Goal: Use online tool/utility: Utilize a website feature to perform a specific function

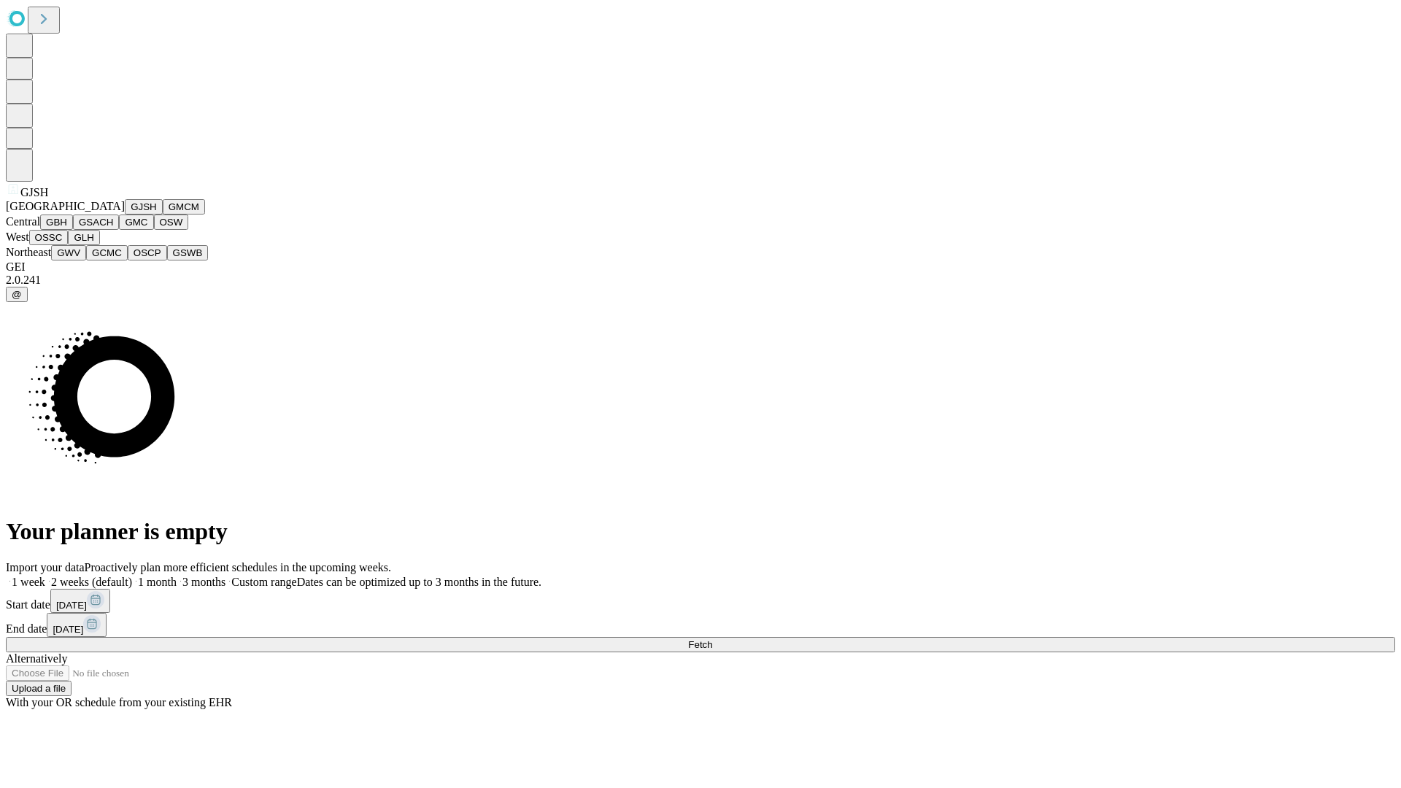
click at [125, 215] on button "GJSH" at bounding box center [144, 206] width 38 height 15
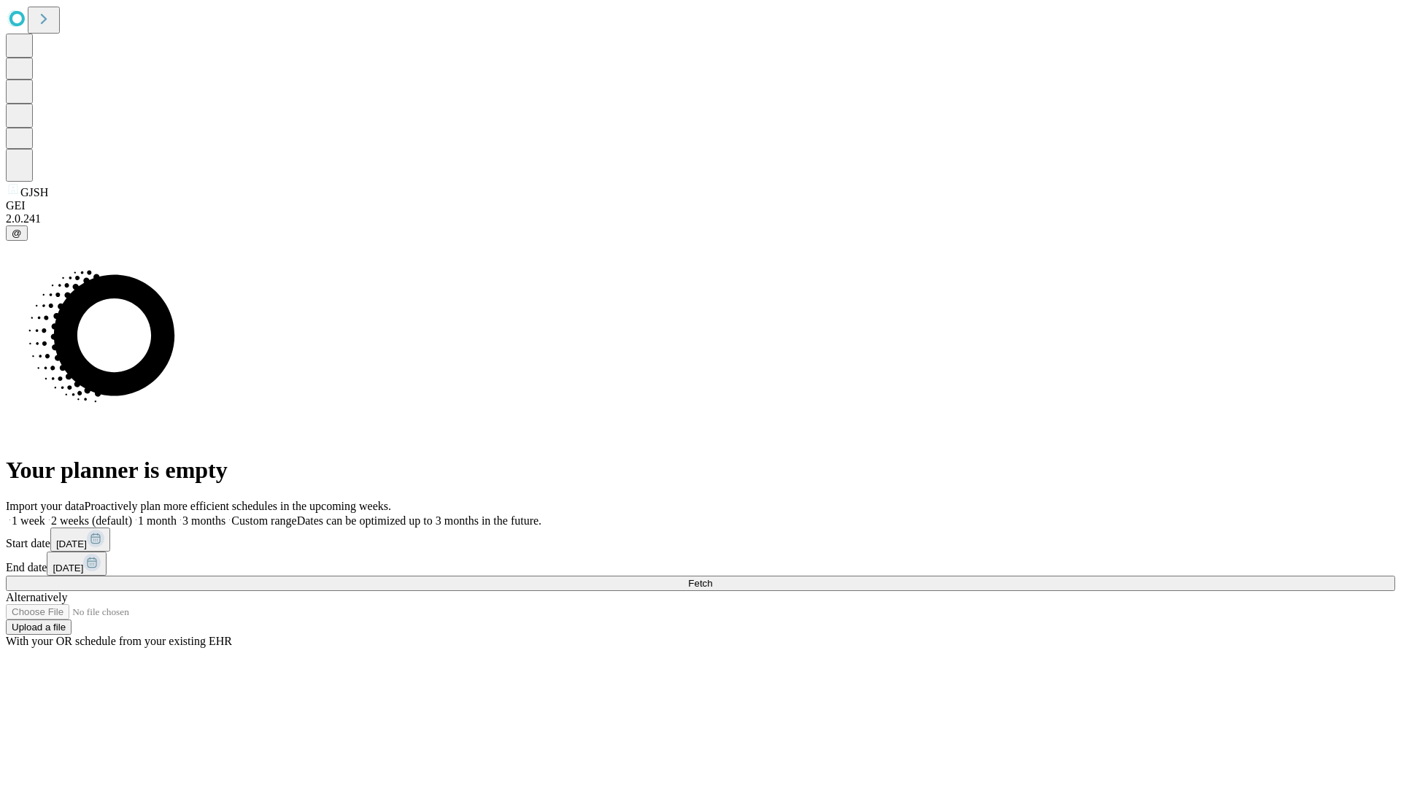
click at [177, 515] on label "1 month" at bounding box center [154, 521] width 45 height 12
click at [712, 578] on span "Fetch" at bounding box center [700, 583] width 24 height 11
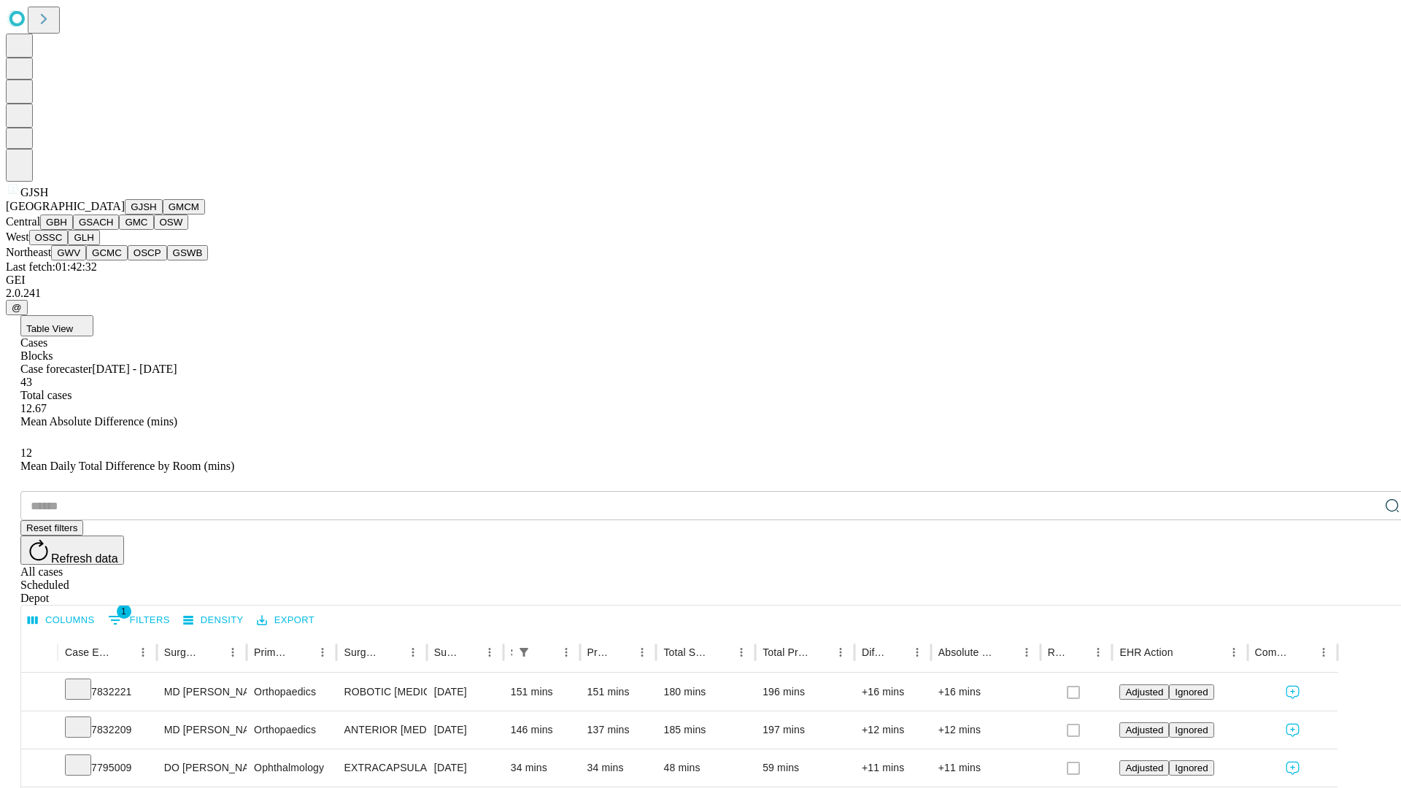
click at [163, 215] on button "GMCM" at bounding box center [184, 206] width 42 height 15
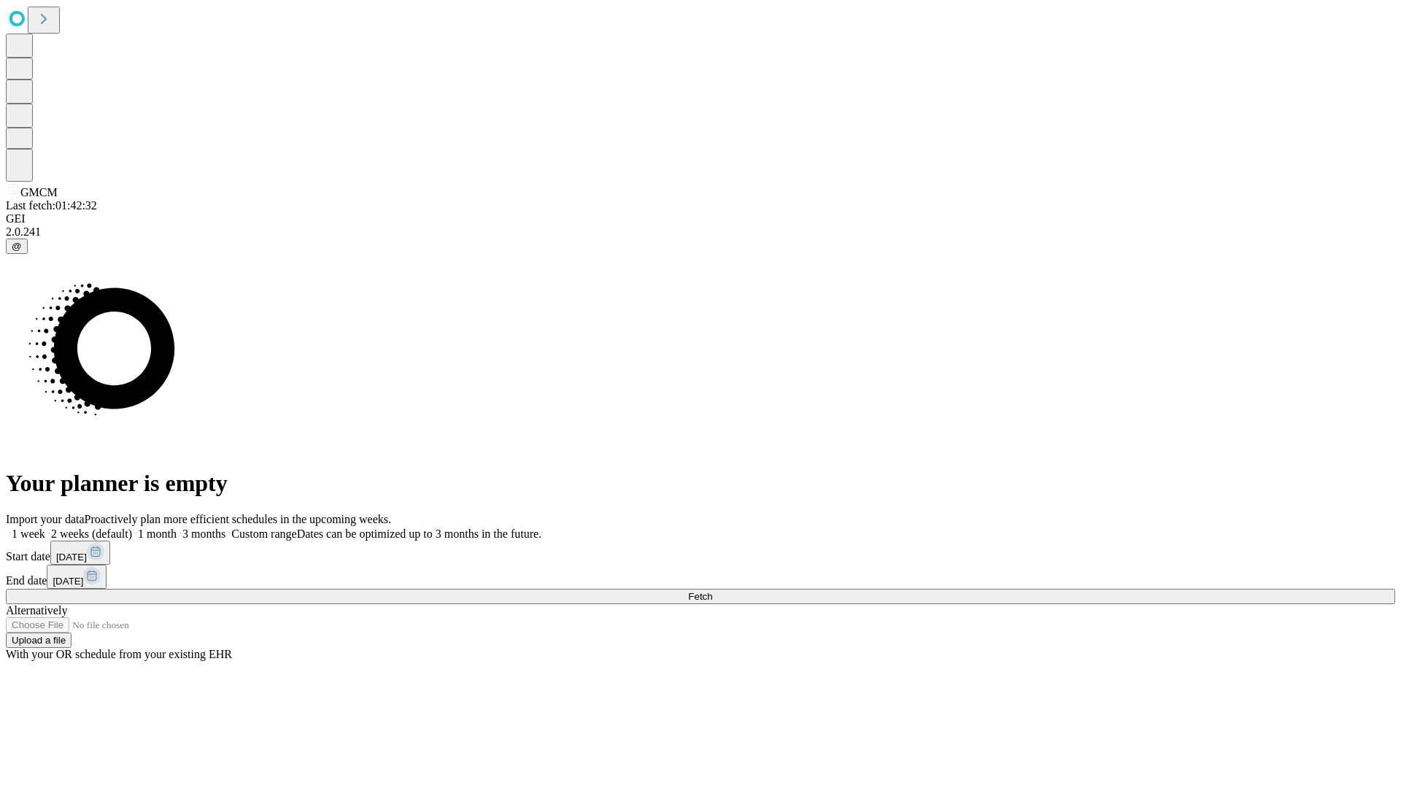
click at [712, 591] on span "Fetch" at bounding box center [700, 596] width 24 height 11
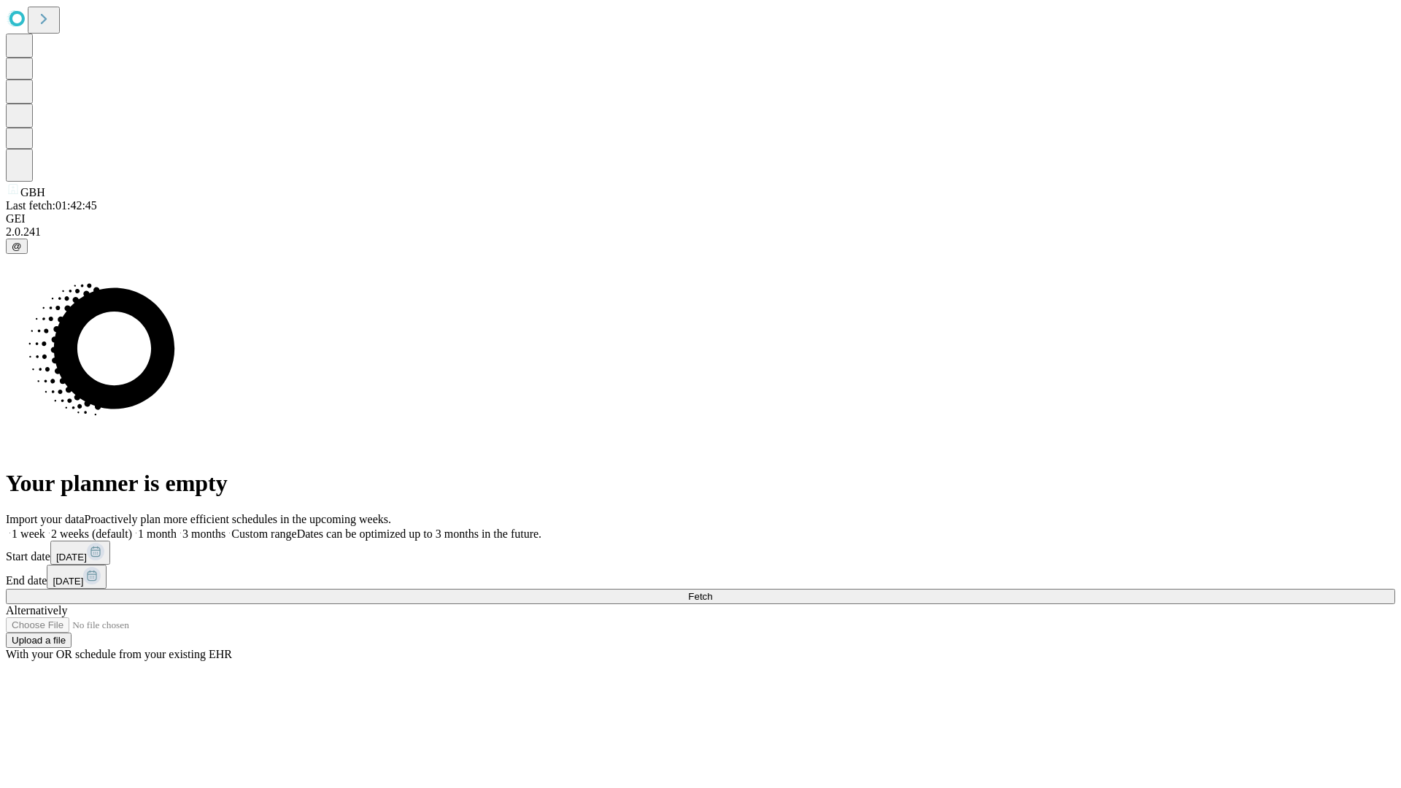
click at [177, 528] on label "1 month" at bounding box center [154, 534] width 45 height 12
click at [712, 591] on span "Fetch" at bounding box center [700, 596] width 24 height 11
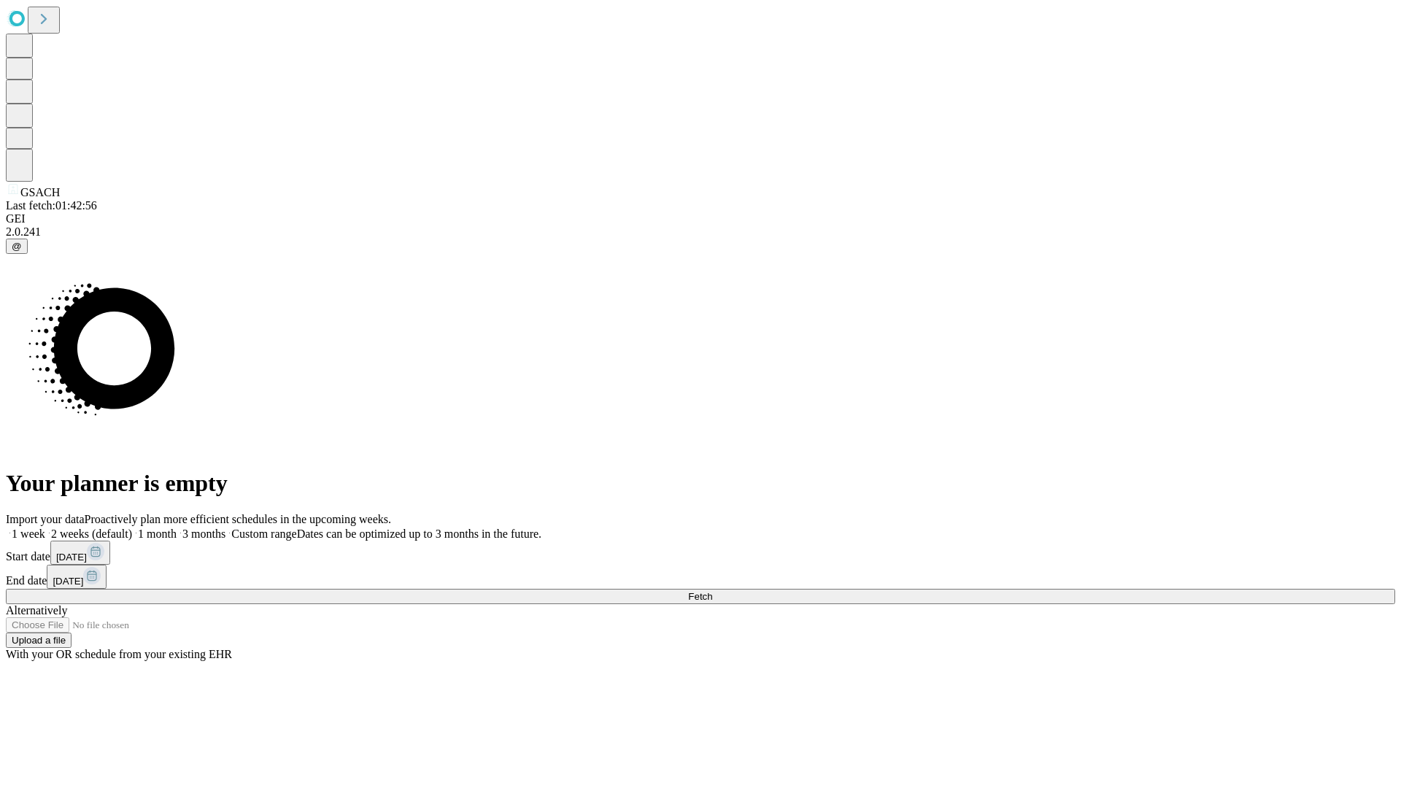
click at [177, 528] on label "1 month" at bounding box center [154, 534] width 45 height 12
click at [712, 591] on span "Fetch" at bounding box center [700, 596] width 24 height 11
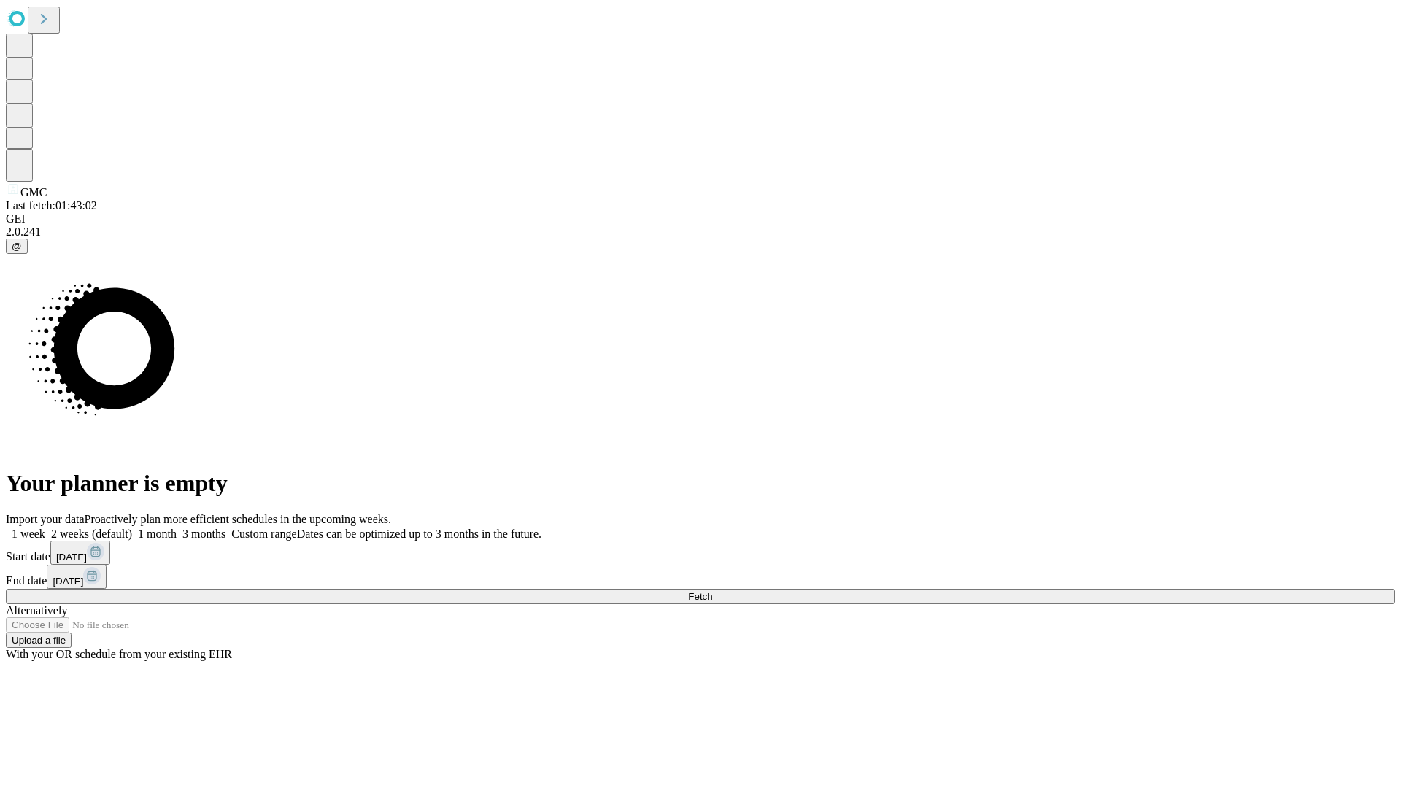
click at [177, 528] on label "1 month" at bounding box center [154, 534] width 45 height 12
click at [712, 591] on span "Fetch" at bounding box center [700, 596] width 24 height 11
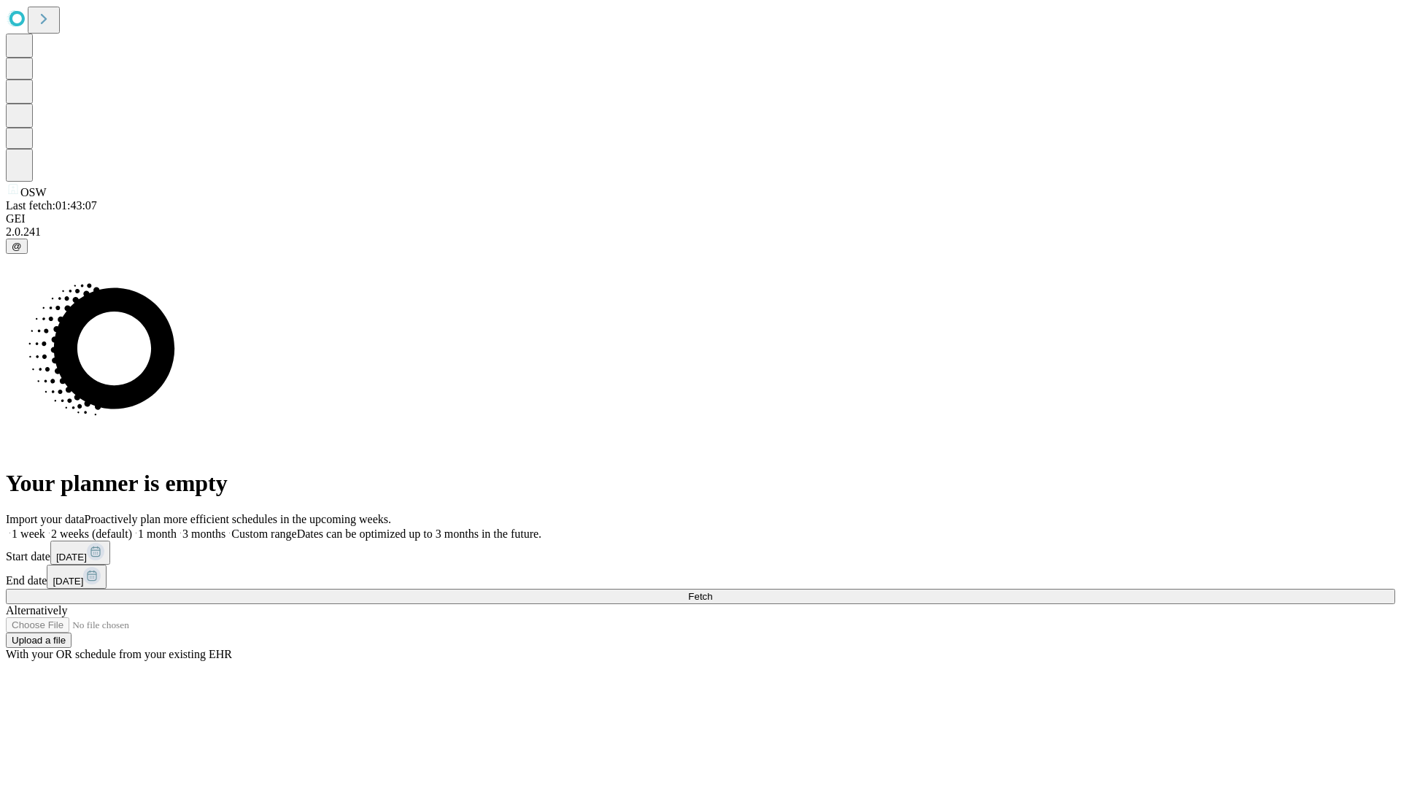
click at [177, 528] on label "1 month" at bounding box center [154, 534] width 45 height 12
click at [712, 591] on span "Fetch" at bounding box center [700, 596] width 24 height 11
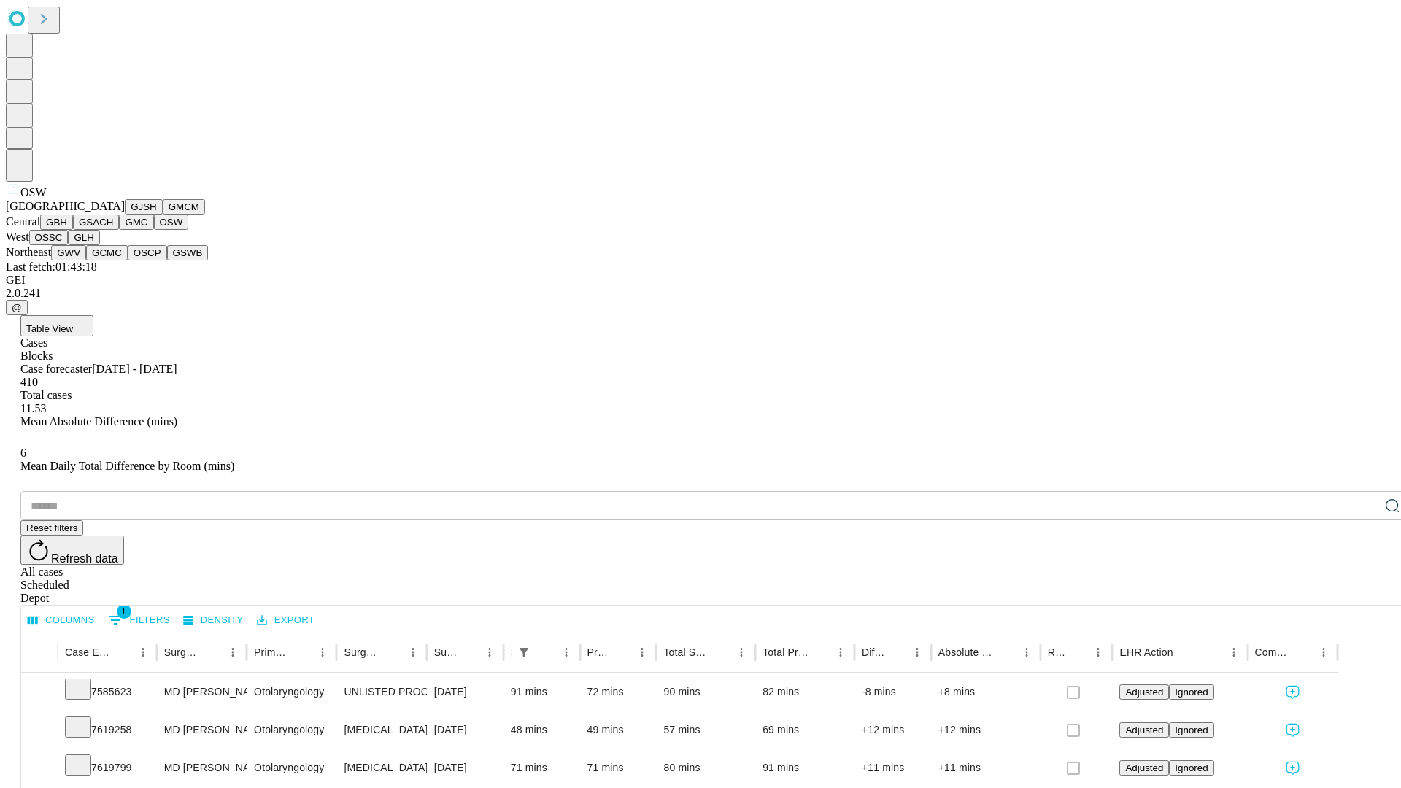
click at [69, 245] on button "OSSC" at bounding box center [48, 237] width 39 height 15
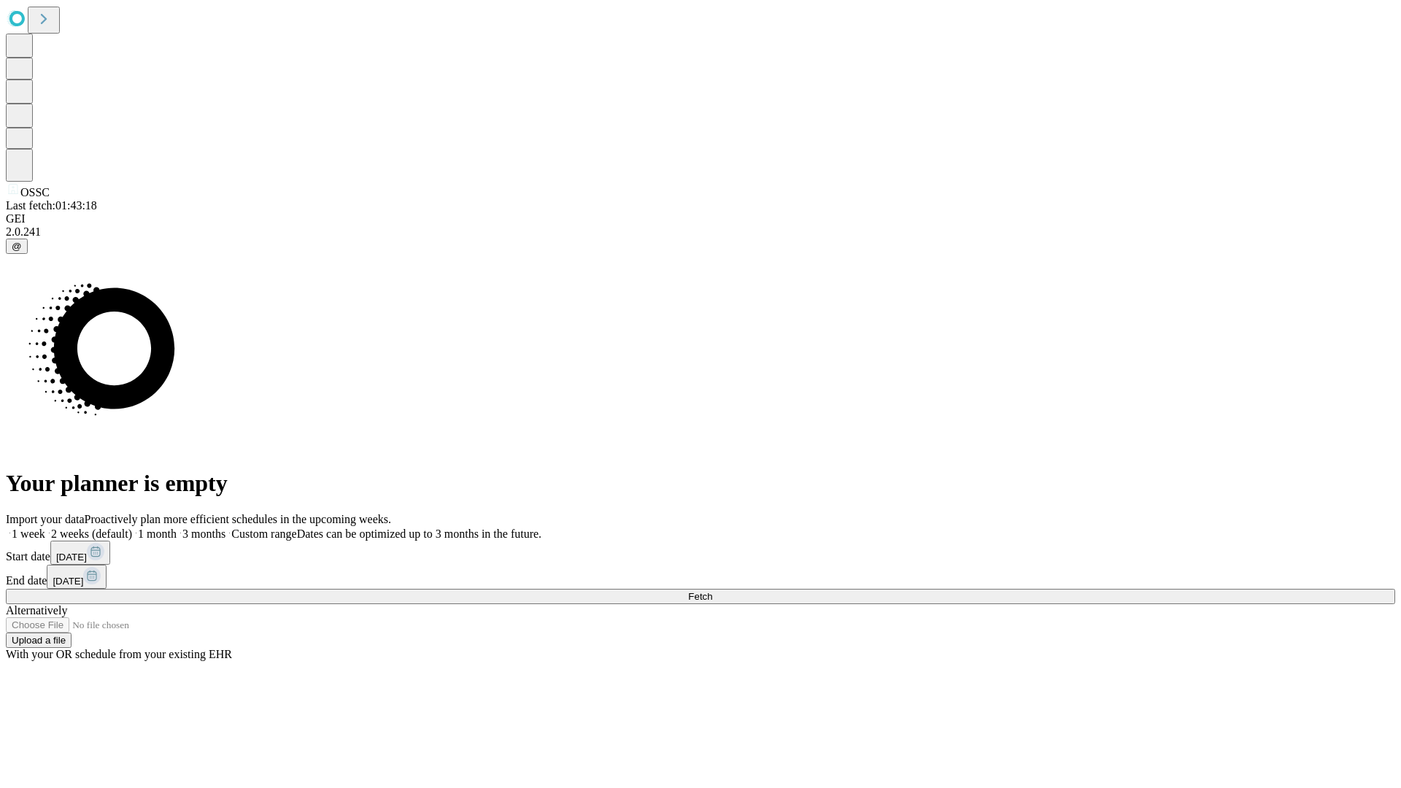
click at [177, 528] on label "1 month" at bounding box center [154, 534] width 45 height 12
click at [712, 591] on span "Fetch" at bounding box center [700, 596] width 24 height 11
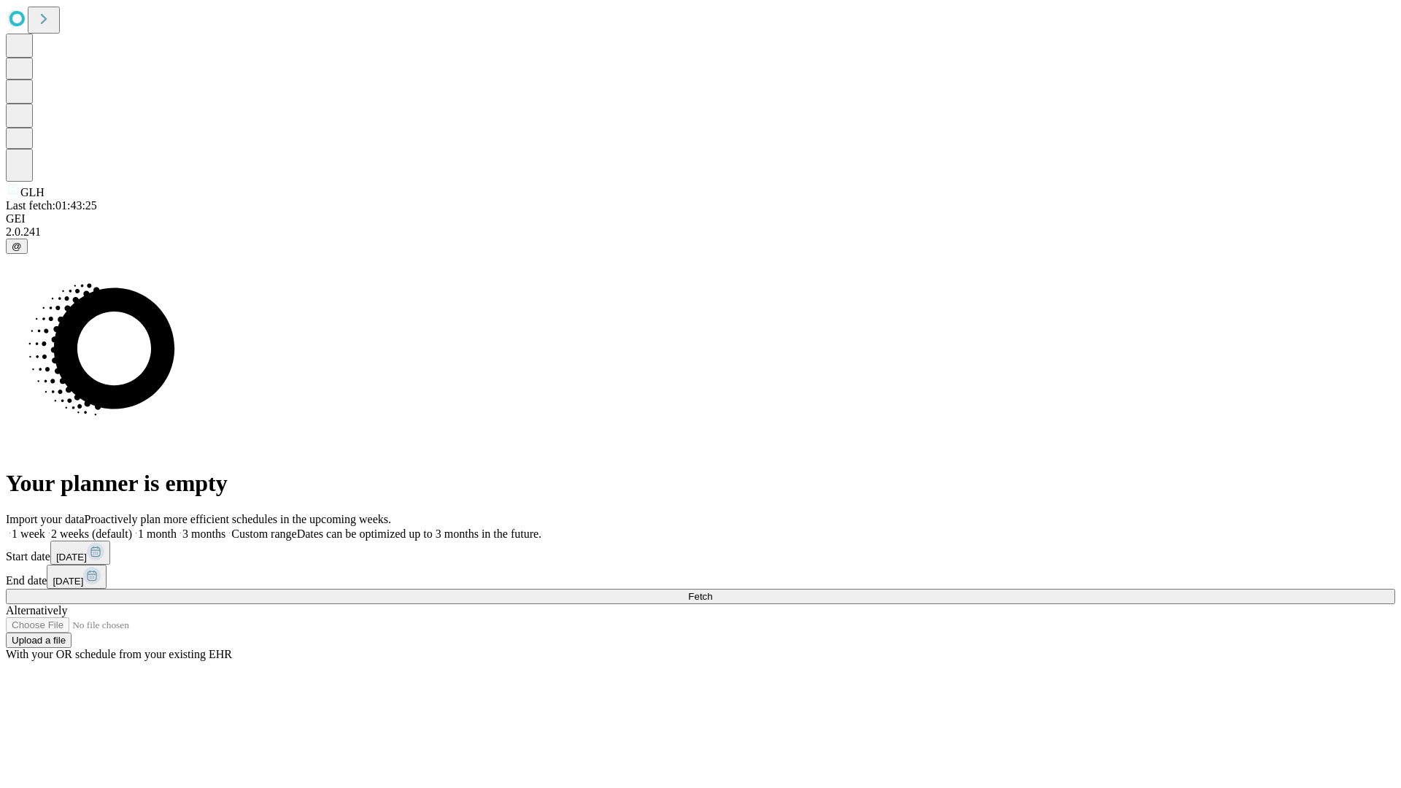
click at [177, 528] on label "1 month" at bounding box center [154, 534] width 45 height 12
click at [712, 591] on span "Fetch" at bounding box center [700, 596] width 24 height 11
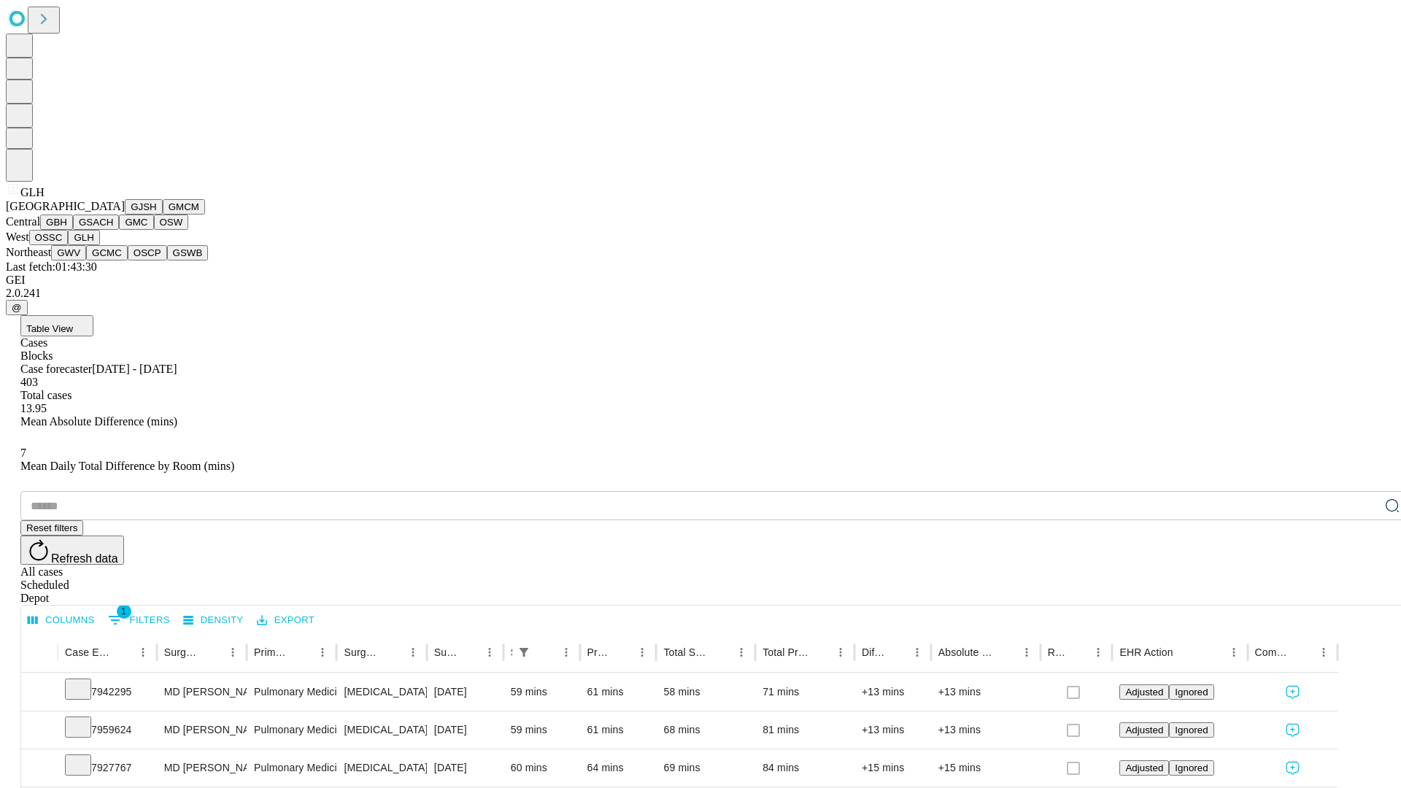
click at [86, 261] on button "GWV" at bounding box center [68, 252] width 35 height 15
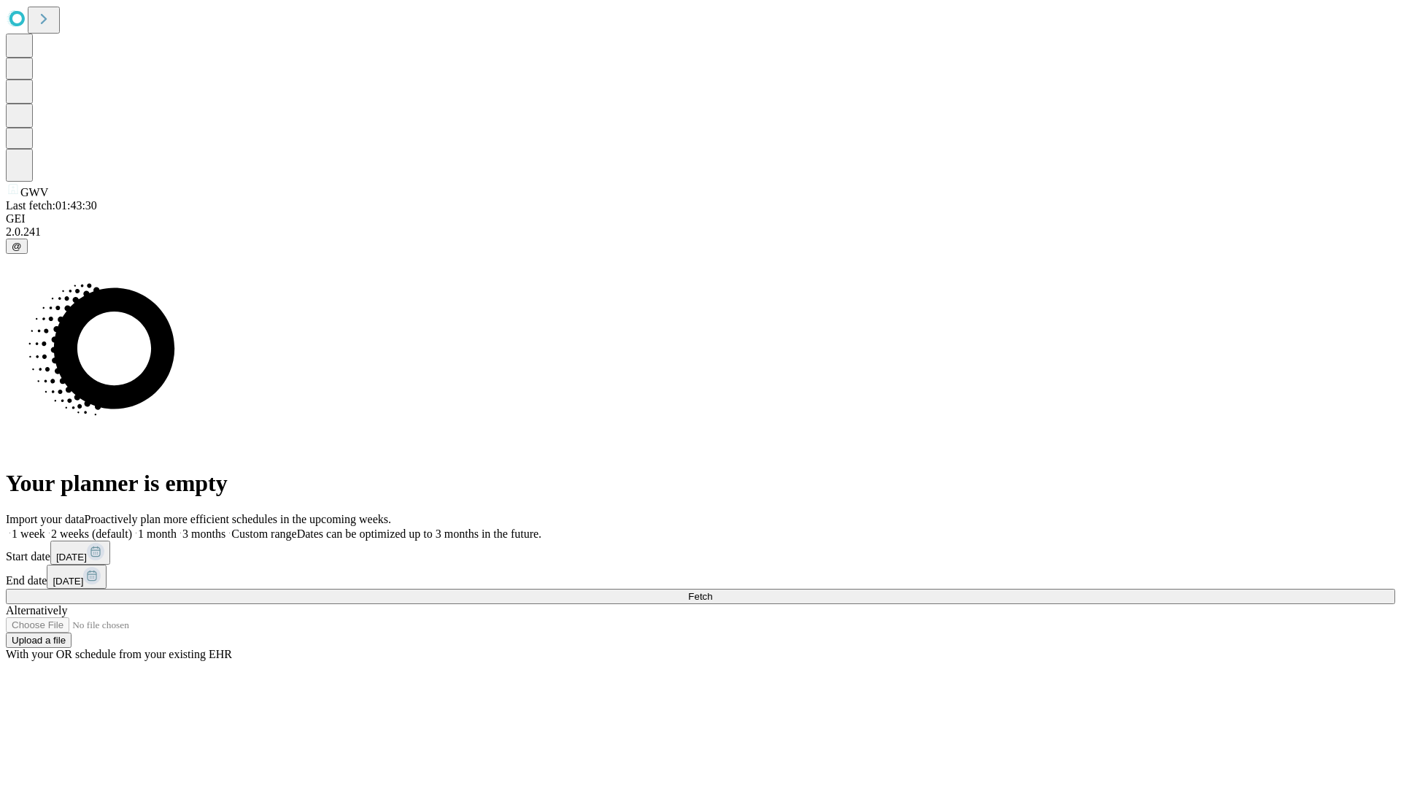
click at [177, 528] on label "1 month" at bounding box center [154, 534] width 45 height 12
click at [712, 591] on span "Fetch" at bounding box center [700, 596] width 24 height 11
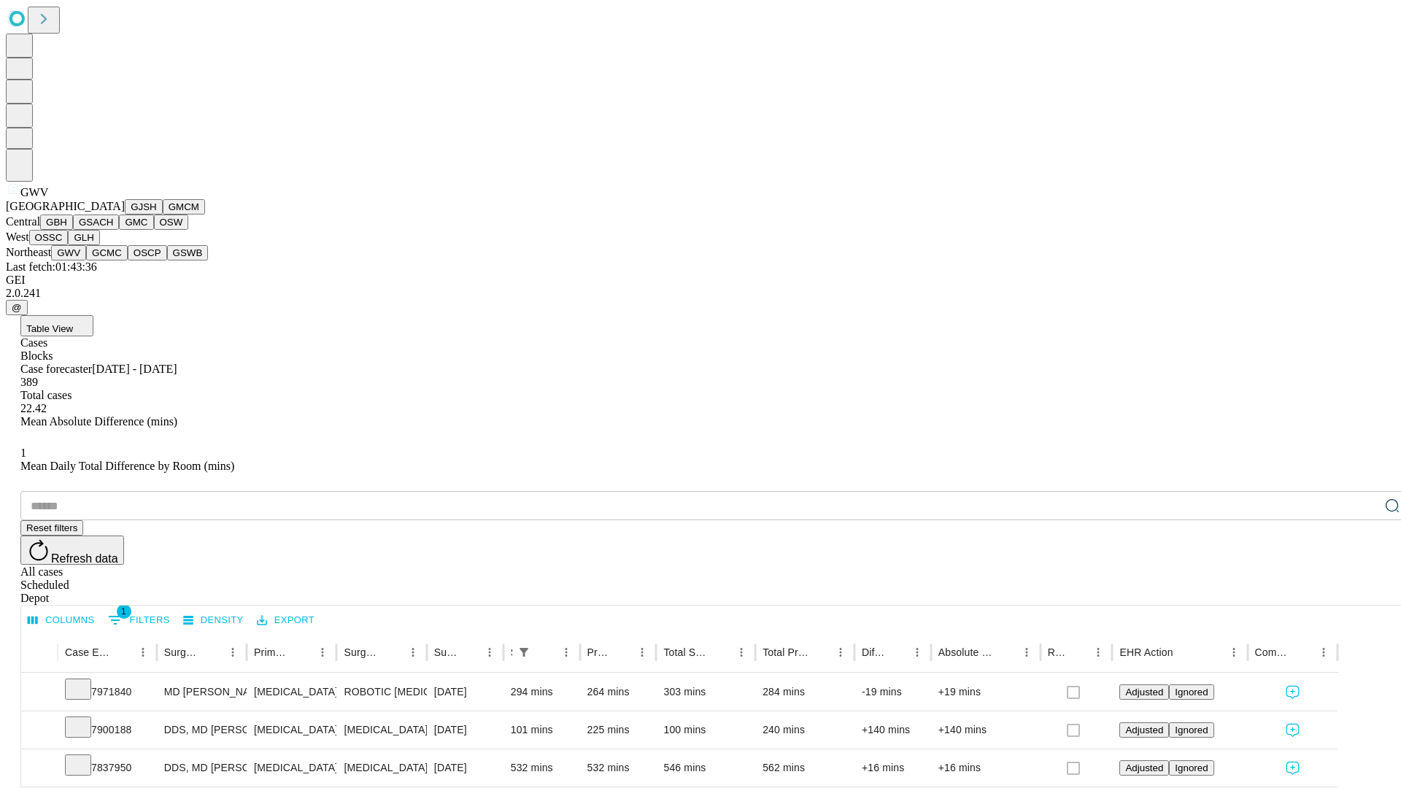
click at [113, 261] on button "GCMC" at bounding box center [107, 252] width 42 height 15
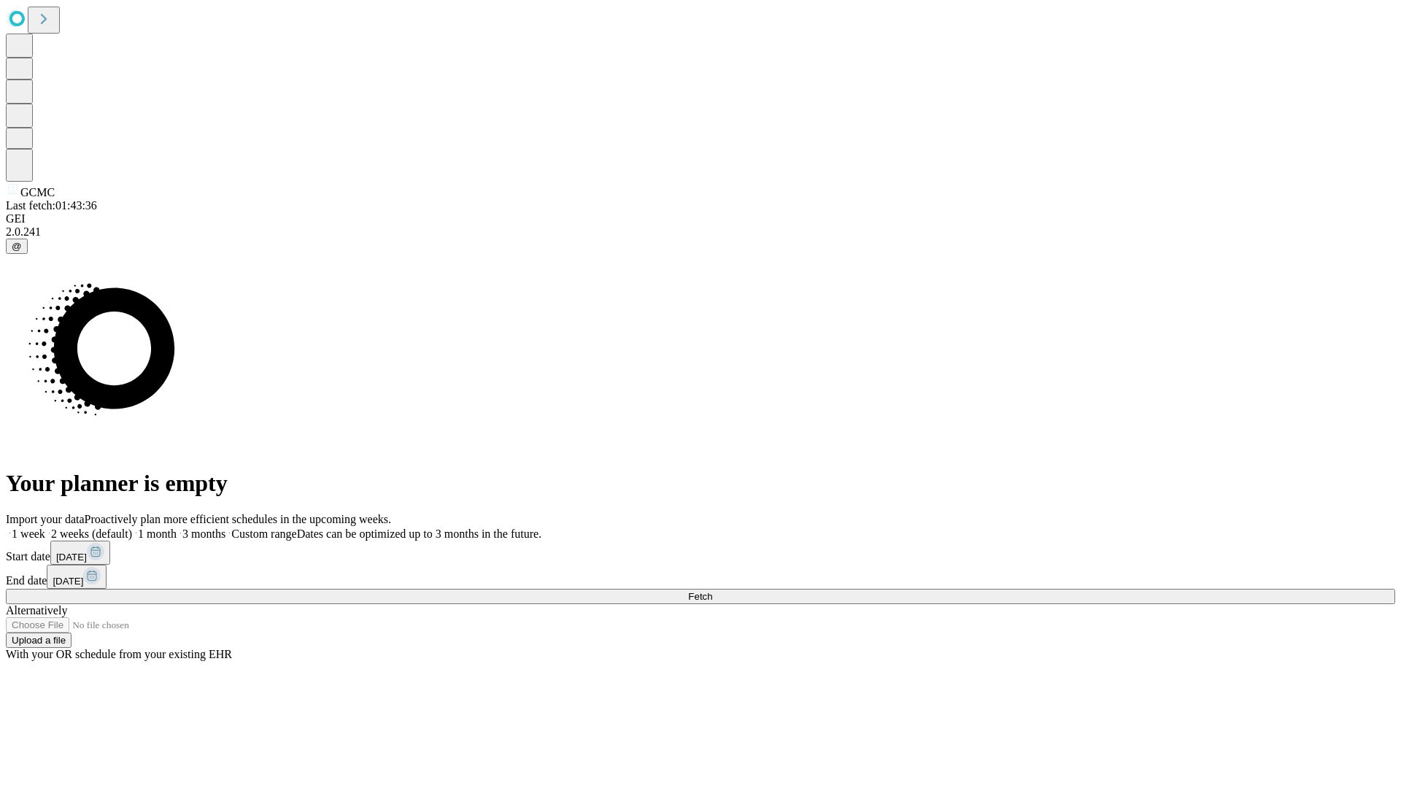
click at [712, 591] on span "Fetch" at bounding box center [700, 596] width 24 height 11
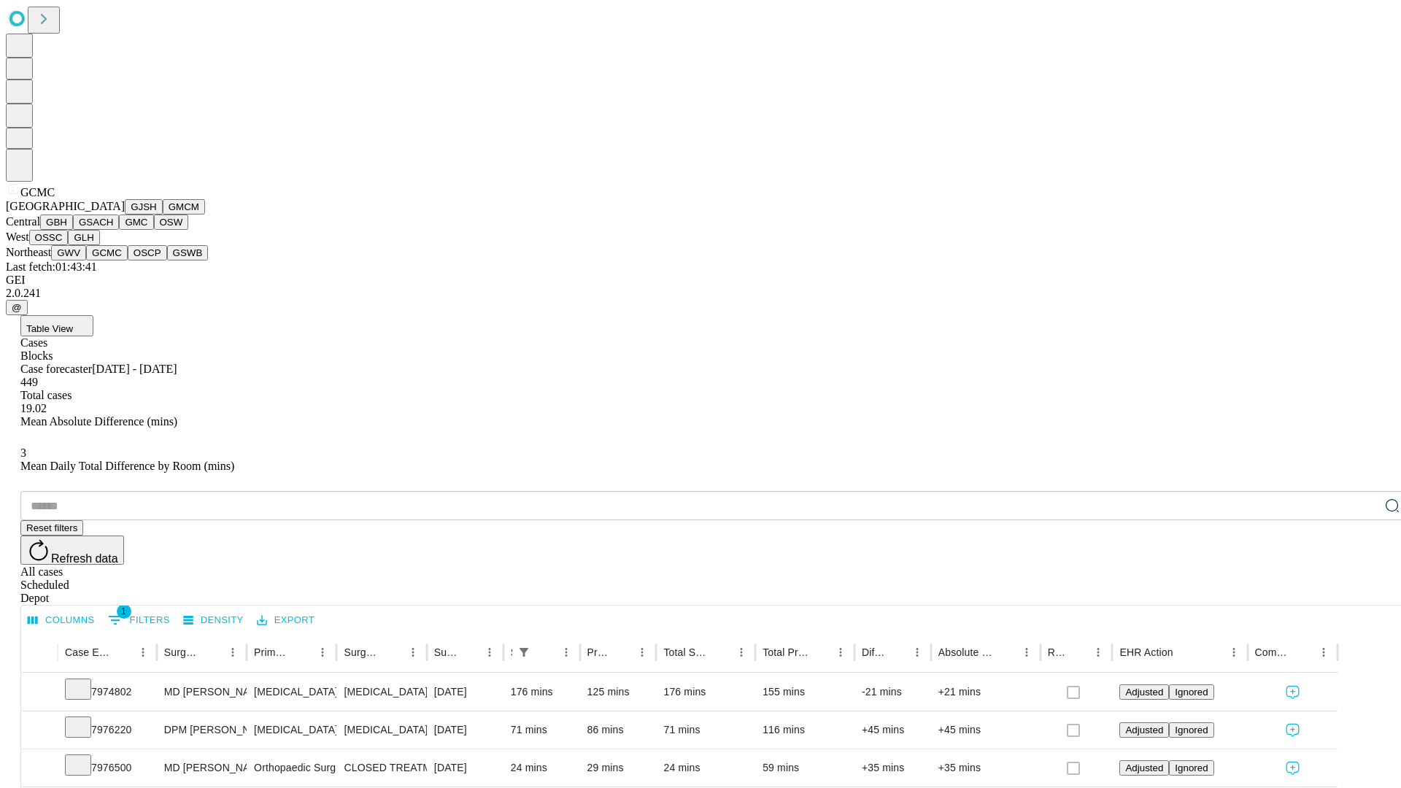
click at [128, 261] on button "OSCP" at bounding box center [147, 252] width 39 height 15
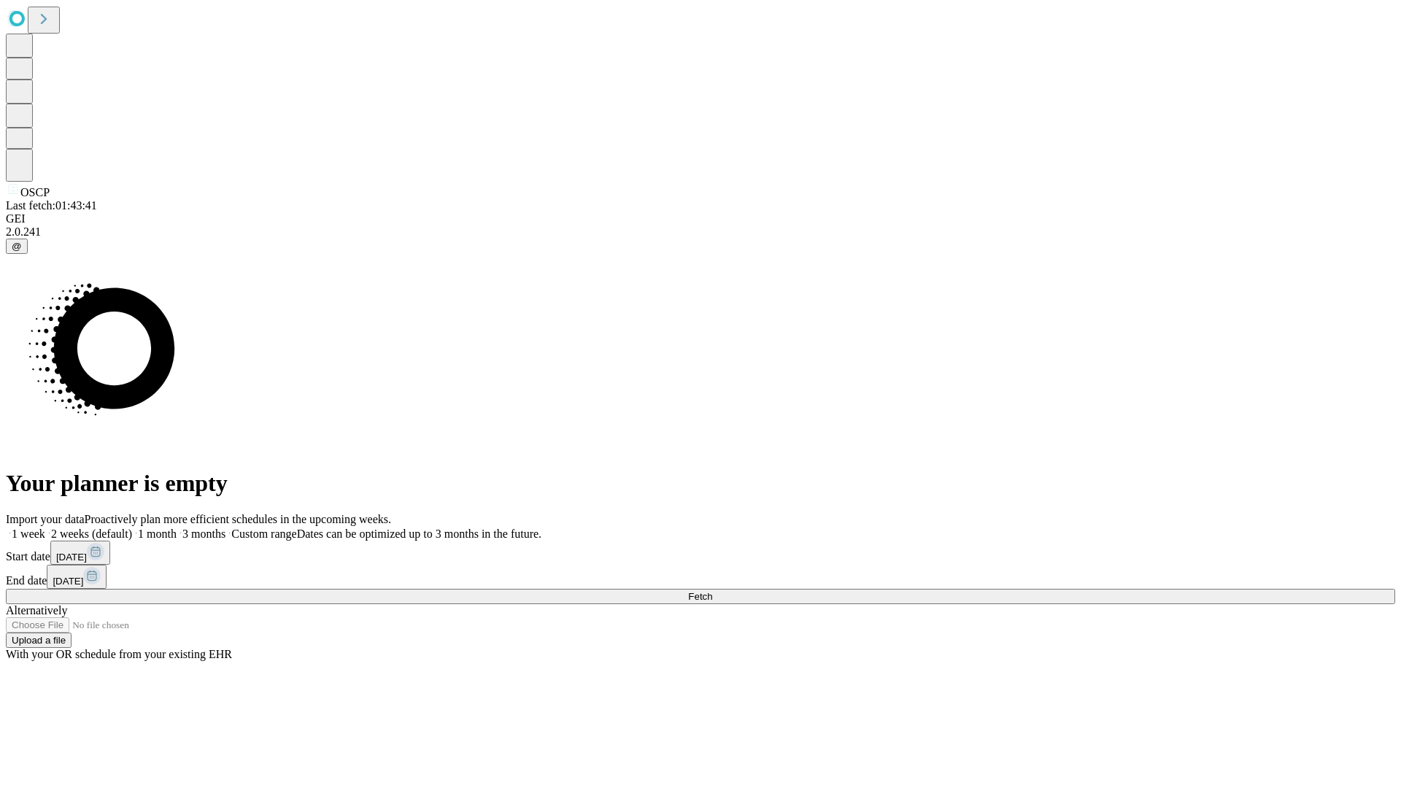
click at [177, 528] on label "1 month" at bounding box center [154, 534] width 45 height 12
click at [712, 591] on span "Fetch" at bounding box center [700, 596] width 24 height 11
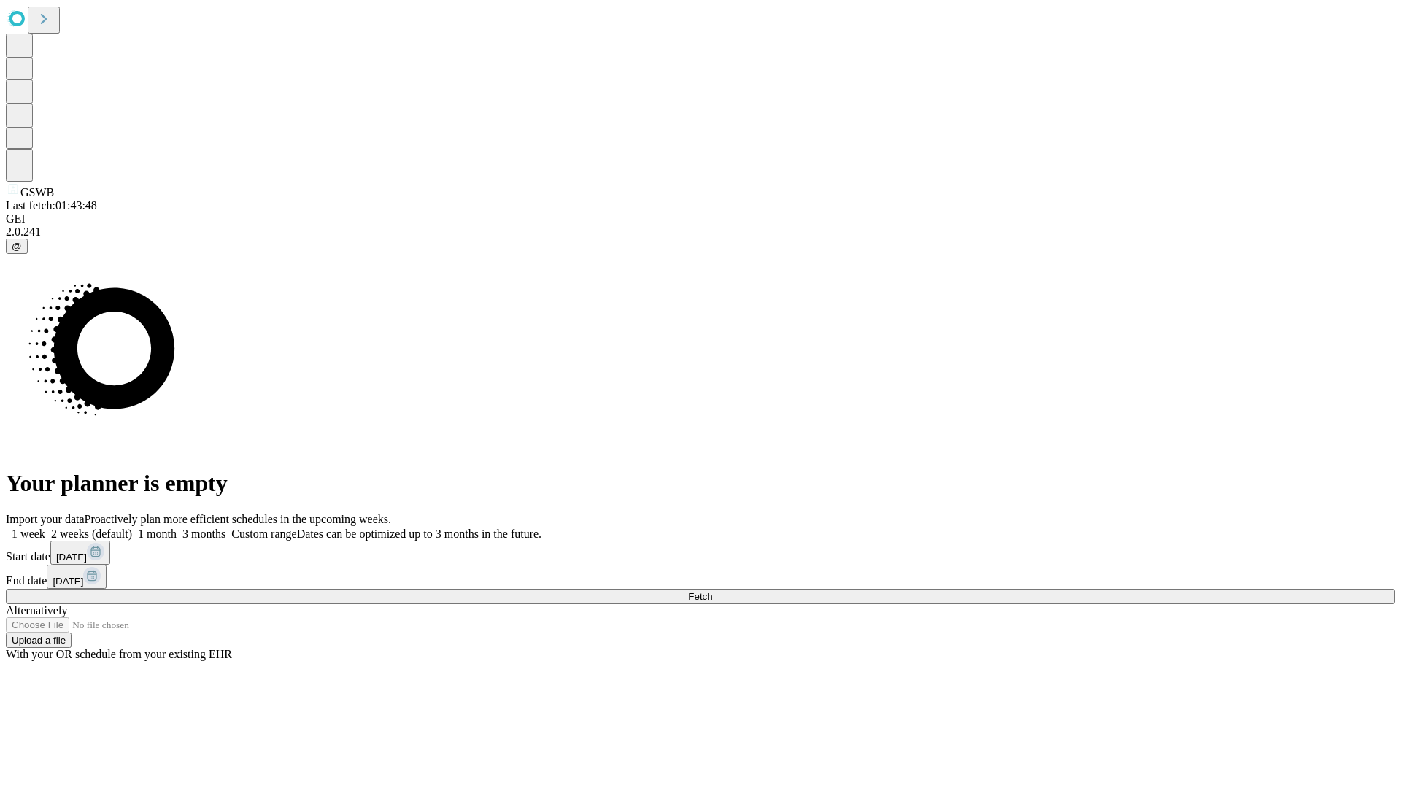
click at [177, 528] on label "1 month" at bounding box center [154, 534] width 45 height 12
click at [712, 591] on span "Fetch" at bounding box center [700, 596] width 24 height 11
